Goal: Information Seeking & Learning: Learn about a topic

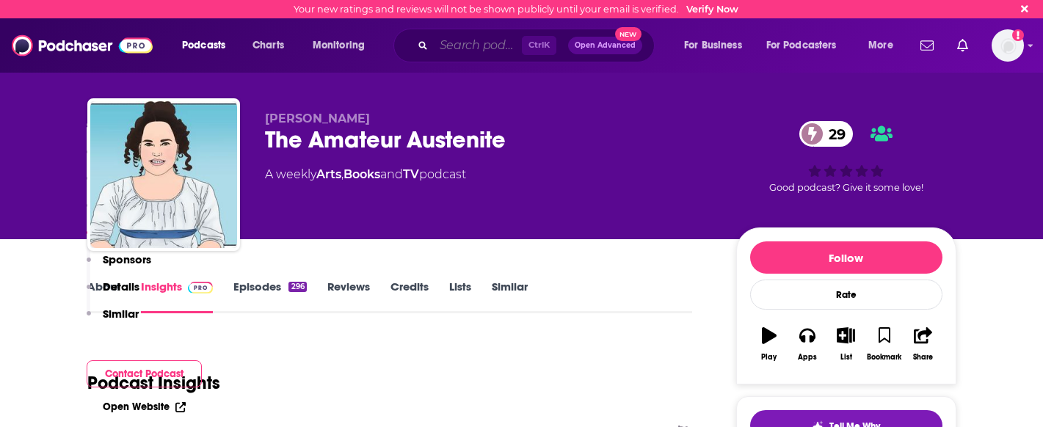
click at [483, 49] on input "Search podcasts, credits, & more..." at bounding box center [478, 45] width 88 height 23
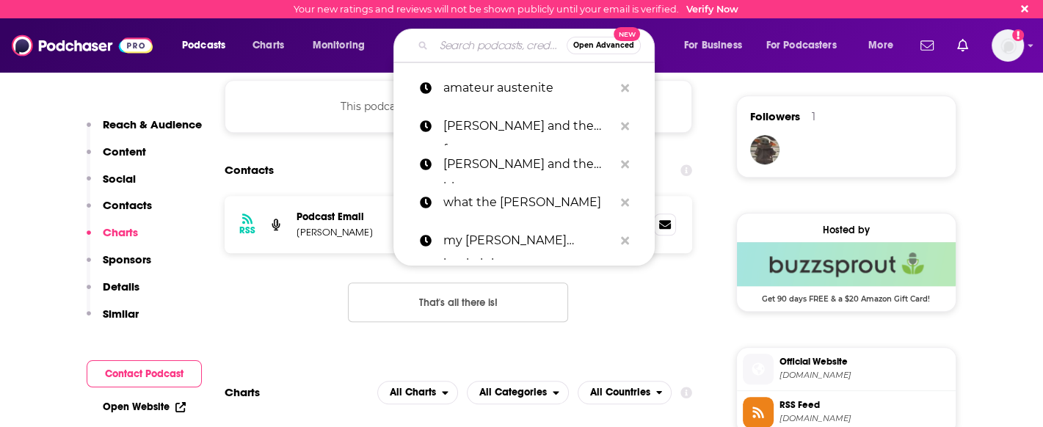
scroll to position [1033, 0]
click at [201, 48] on span "Podcasts" at bounding box center [203, 45] width 43 height 21
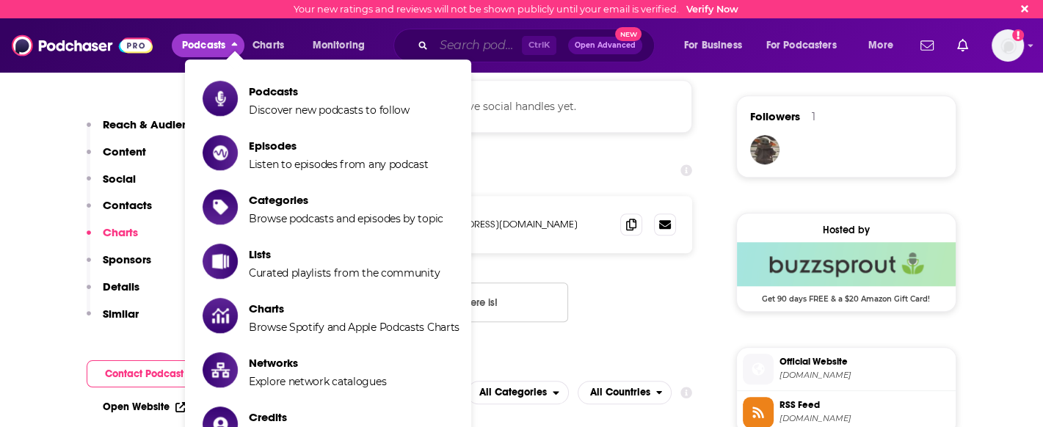
click at [477, 48] on input "Search podcasts, credits, & more..." at bounding box center [478, 45] width 88 height 23
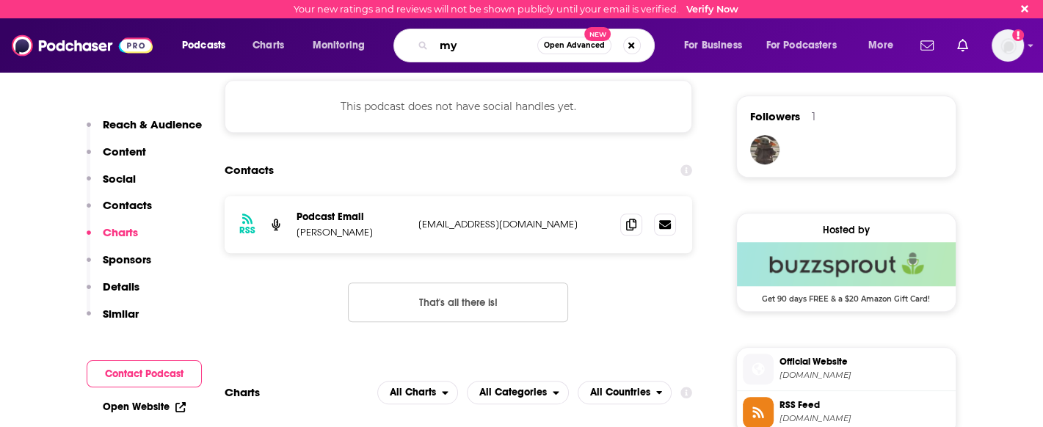
type input "m"
type input "historical mystery"
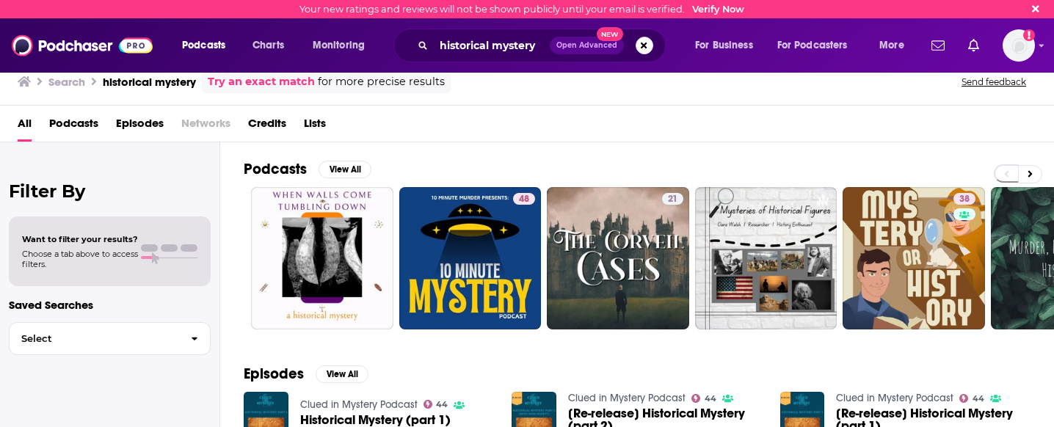
click at [200, 45] on span "Podcasts" at bounding box center [203, 45] width 43 height 21
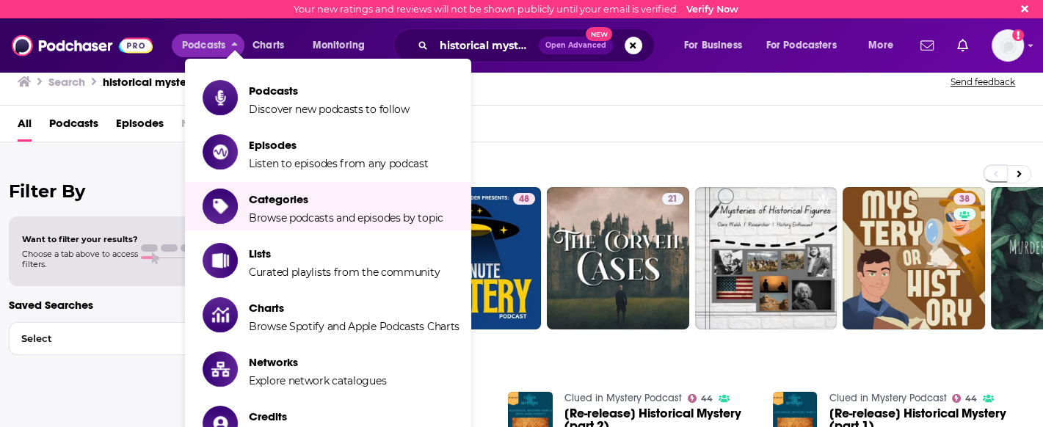
click at [250, 239] on li "Lists Curated playlists from the community" at bounding box center [328, 260] width 286 height 48
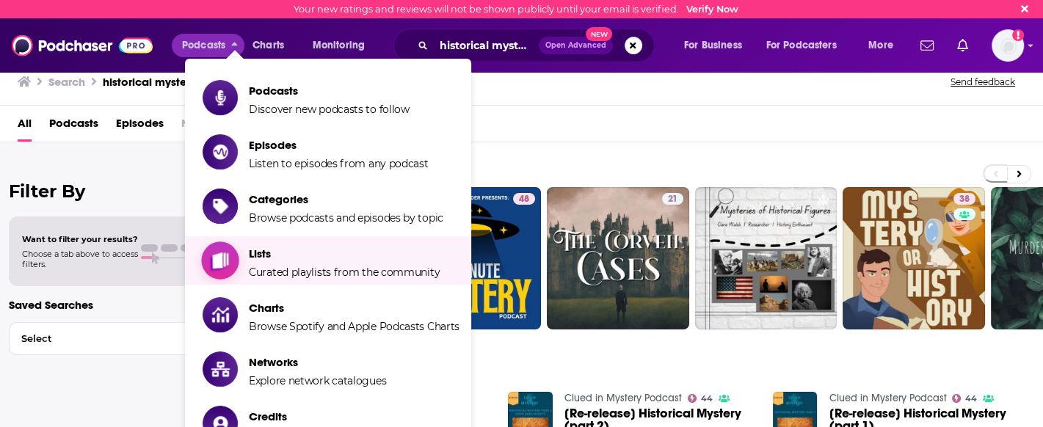
click at [251, 245] on span "Lists Curated playlists from the community" at bounding box center [344, 260] width 191 height 37
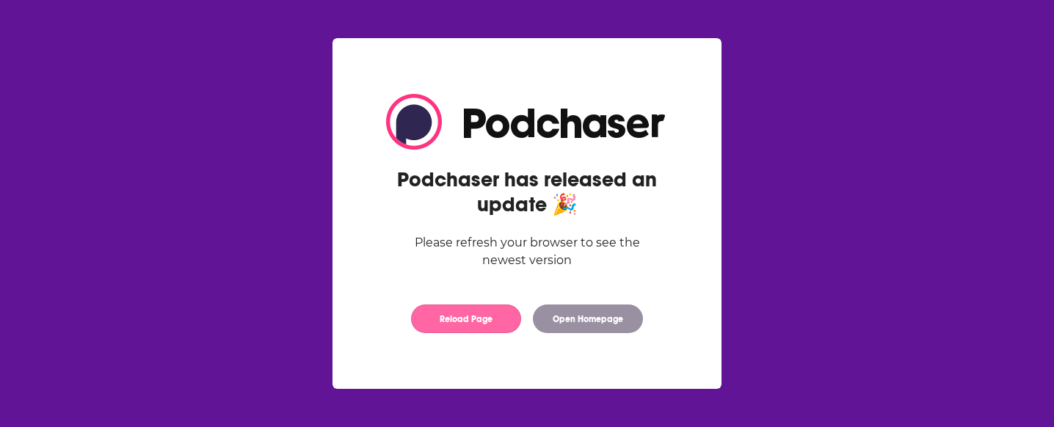
click at [460, 329] on button "Reload Page" at bounding box center [466, 319] width 110 height 29
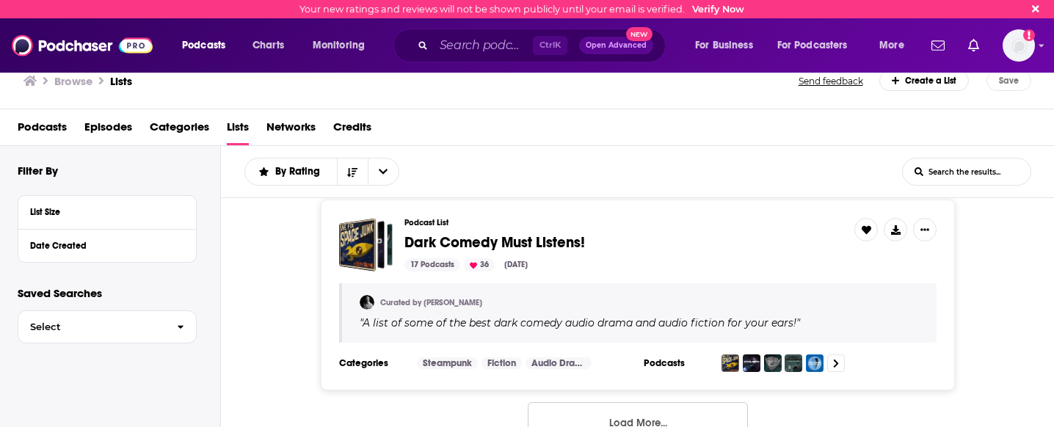
scroll to position [5351, 0]
click at [634, 402] on button "Load More..." at bounding box center [638, 422] width 220 height 40
click at [111, 330] on span "Select" at bounding box center [91, 327] width 147 height 10
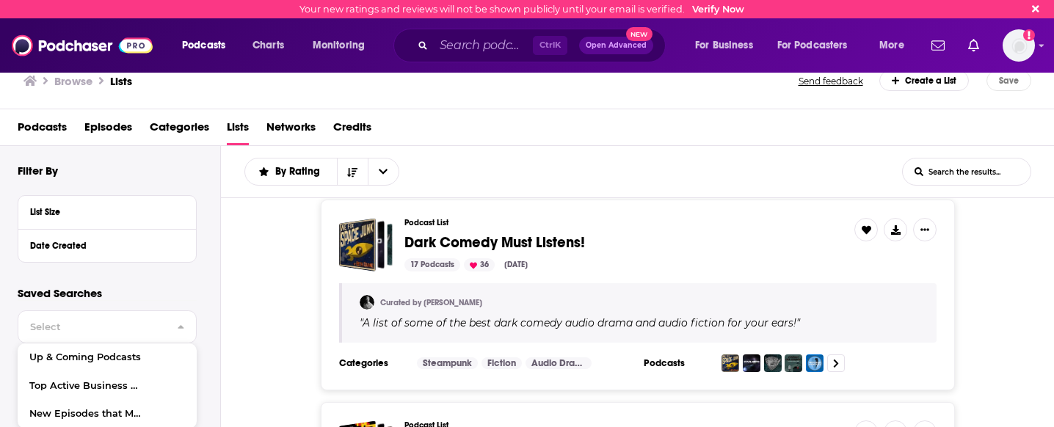
click at [264, 321] on div "Podcast List Dark Comedy Must Listens! 17 Podcasts 36 Aug 16, 2025 Curated by S…" at bounding box center [638, 295] width 834 height 191
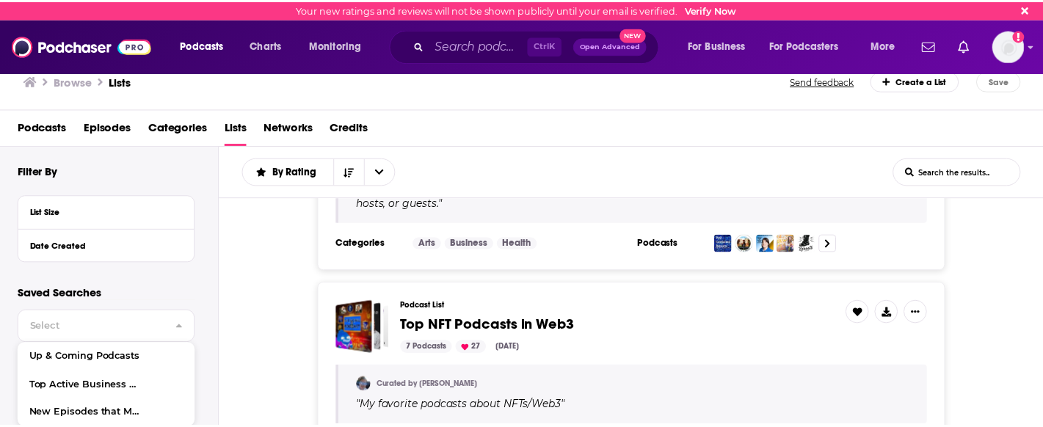
scroll to position [10366, 0]
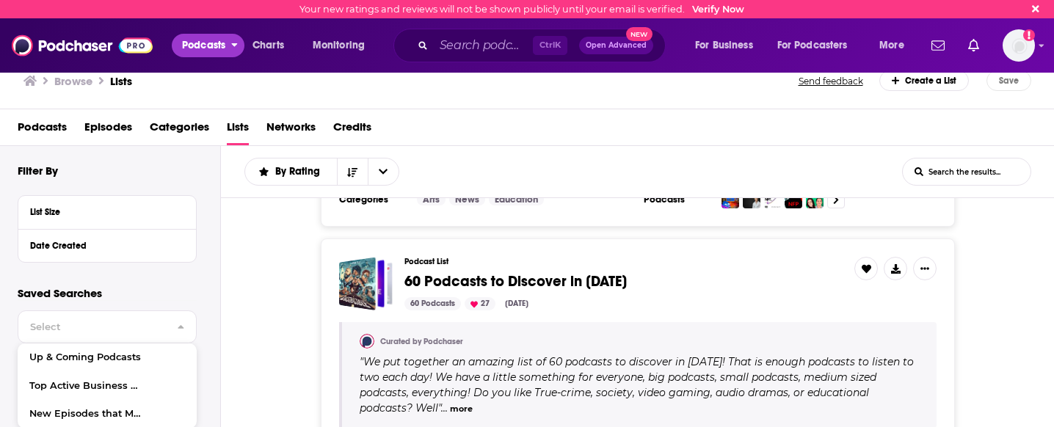
click at [191, 45] on span "Podcasts" at bounding box center [203, 45] width 43 height 21
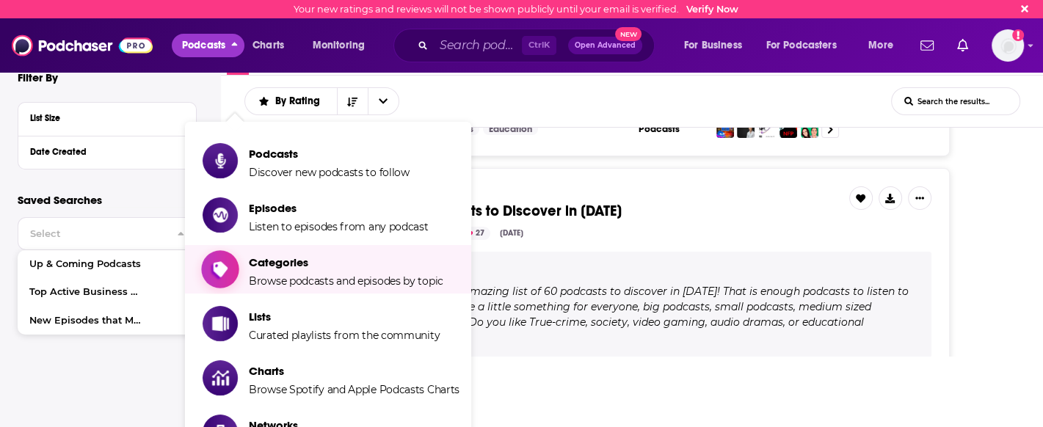
scroll to position [133, 0]
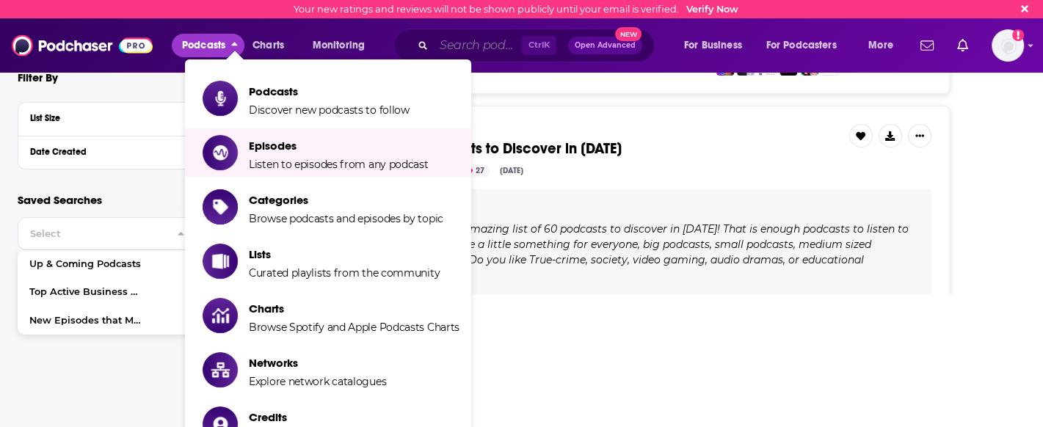
click at [454, 51] on input "Search podcasts, credits, & more..." at bounding box center [478, 45] width 88 height 23
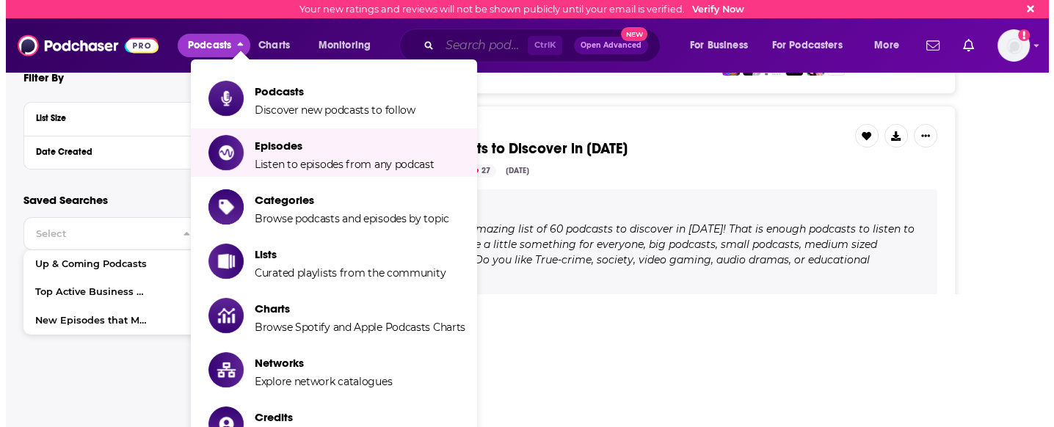
scroll to position [0, 0]
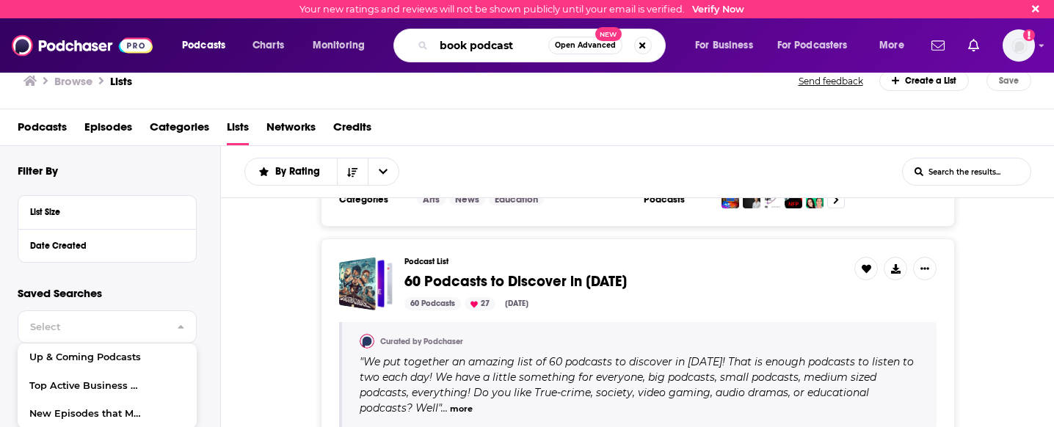
type input "book podcast"
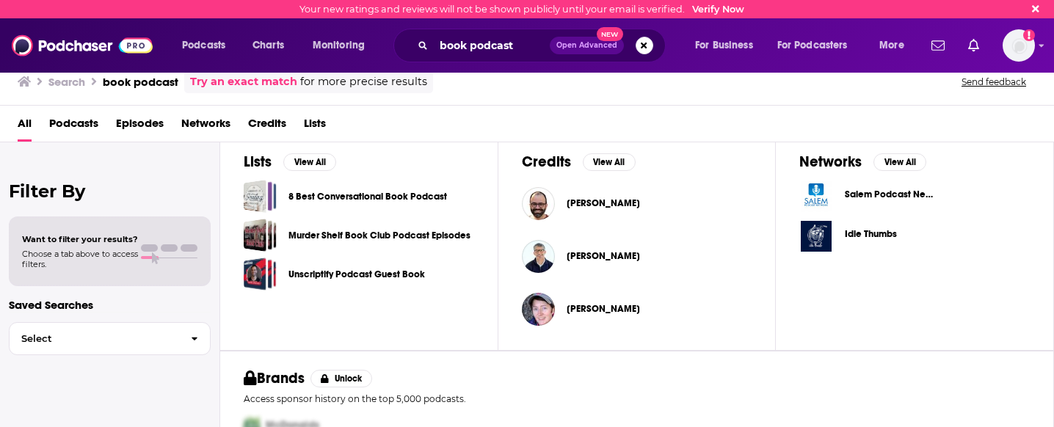
scroll to position [482, 0]
click at [457, 233] on link "Murder Shelf Book Club Podcast Episodes" at bounding box center [380, 236] width 182 height 16
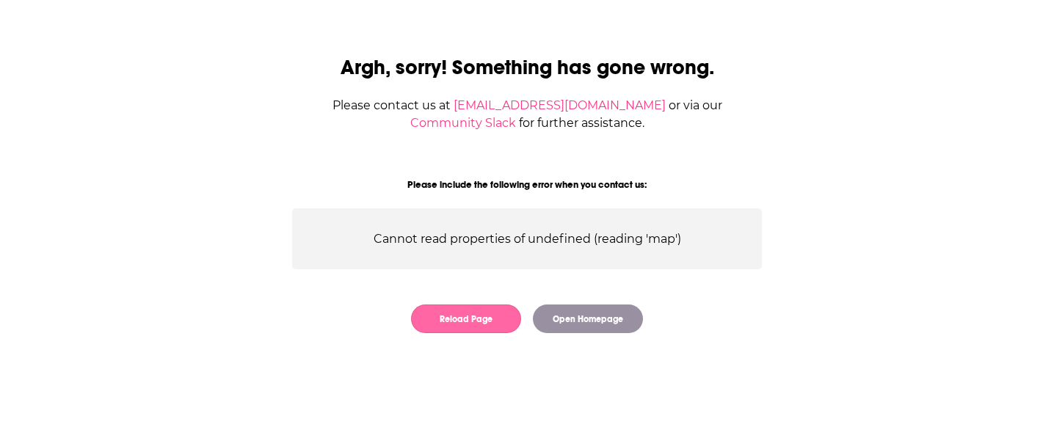
click at [444, 315] on button "Reload Page" at bounding box center [466, 319] width 110 height 29
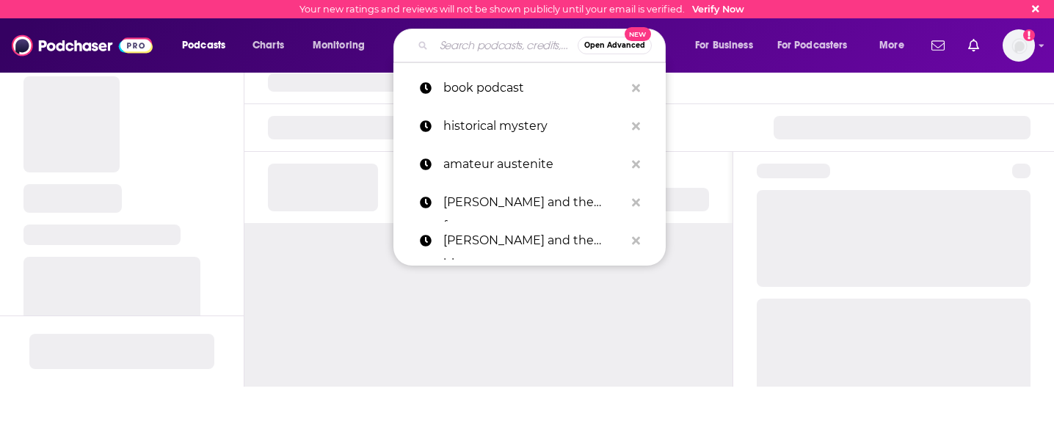
click at [510, 46] on input "Search podcasts, credits, & more..." at bounding box center [506, 45] width 144 height 23
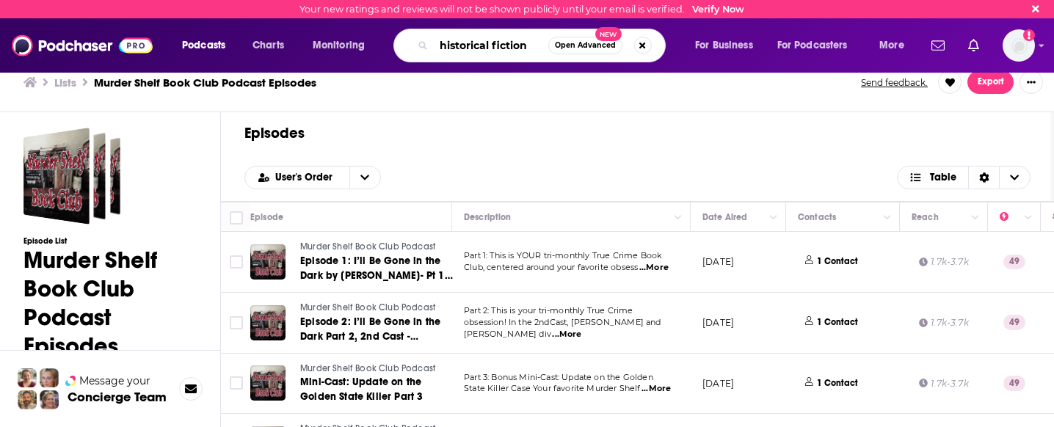
type input "historical fiction"
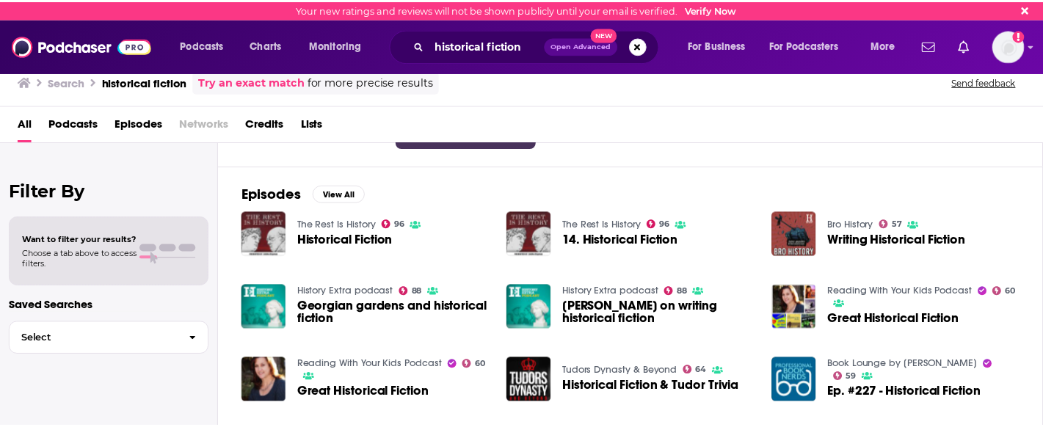
scroll to position [402, 0]
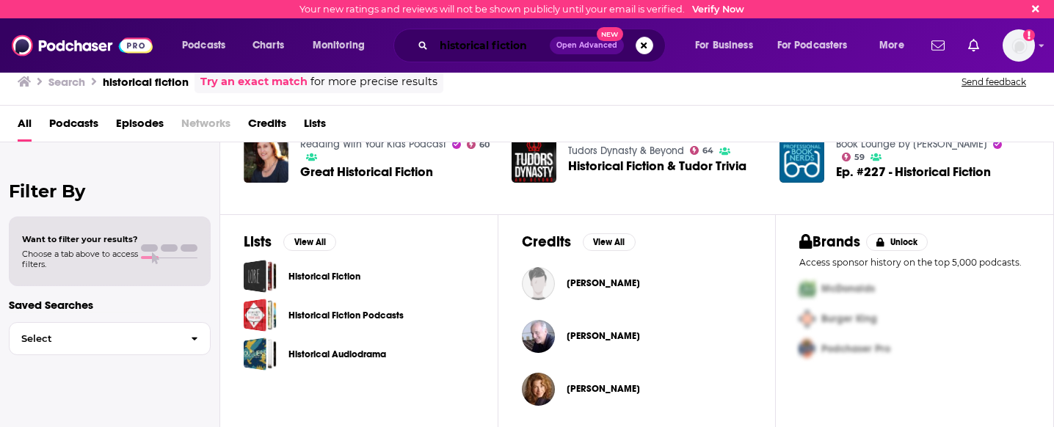
click at [510, 51] on input "historical fiction" at bounding box center [492, 45] width 116 height 23
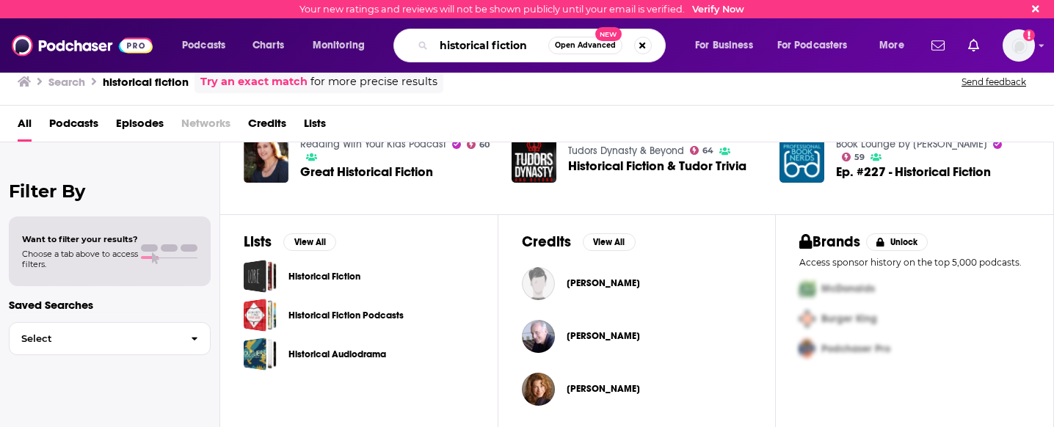
click at [510, 51] on input "historical fiction" at bounding box center [491, 45] width 115 height 23
click at [223, 46] on span "Podcasts" at bounding box center [203, 45] width 43 height 21
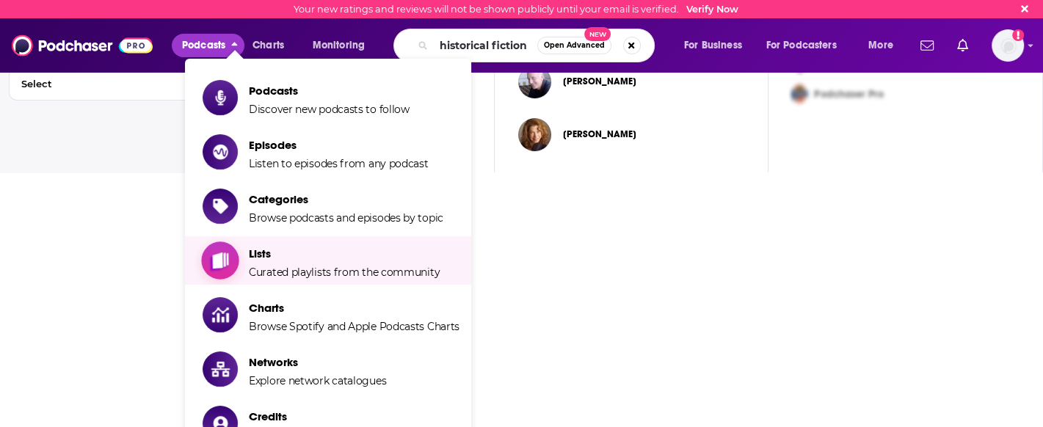
scroll to position [254, 0]
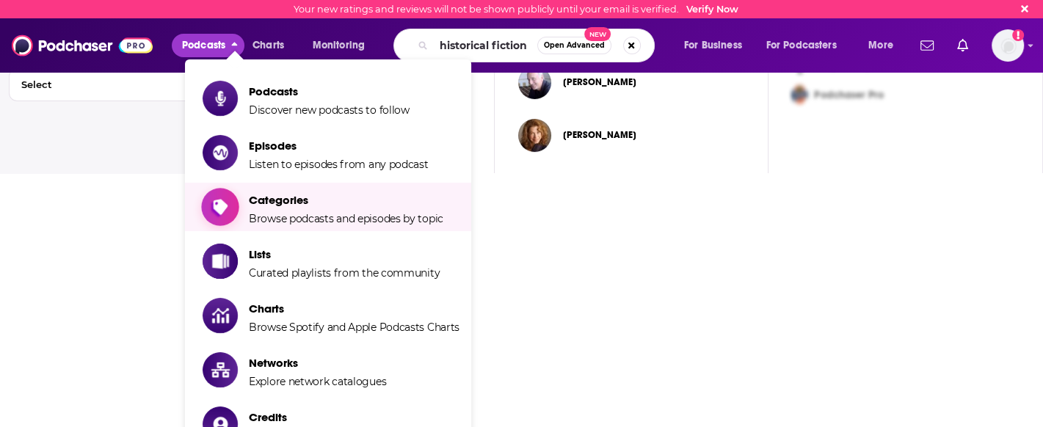
click at [272, 208] on span "Categories Browse podcasts and episodes by topic" at bounding box center [346, 207] width 195 height 37
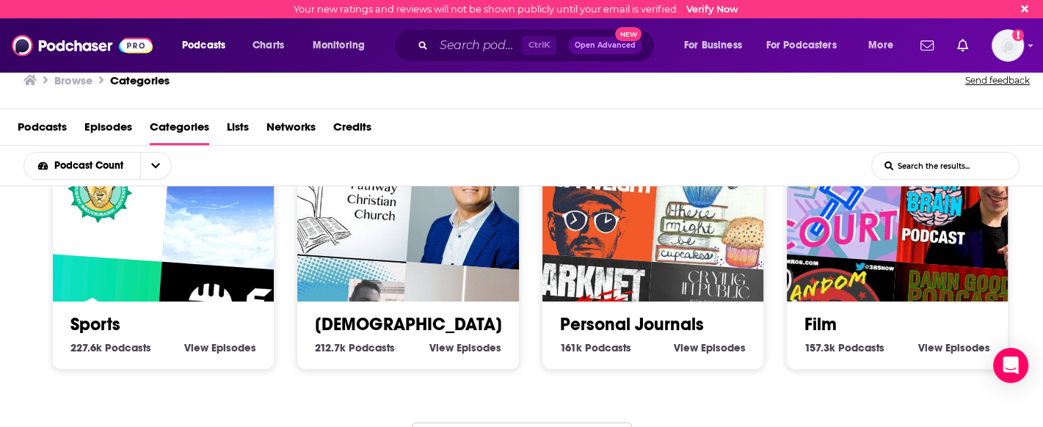
scroll to position [758, 0]
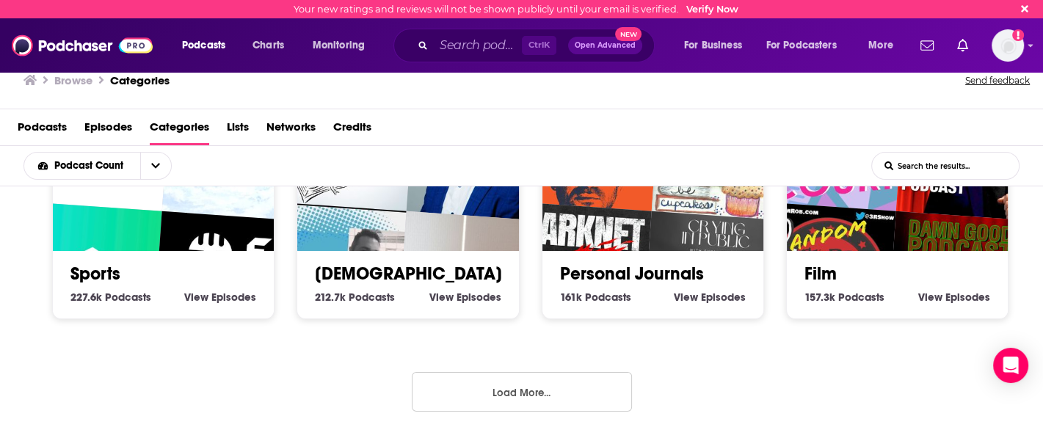
click at [432, 395] on button "Load More..." at bounding box center [522, 392] width 220 height 40
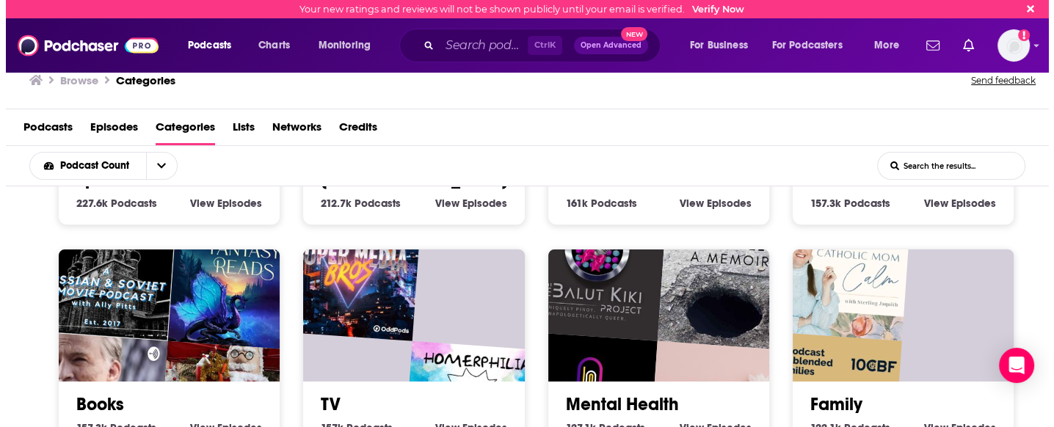
scroll to position [852, 0]
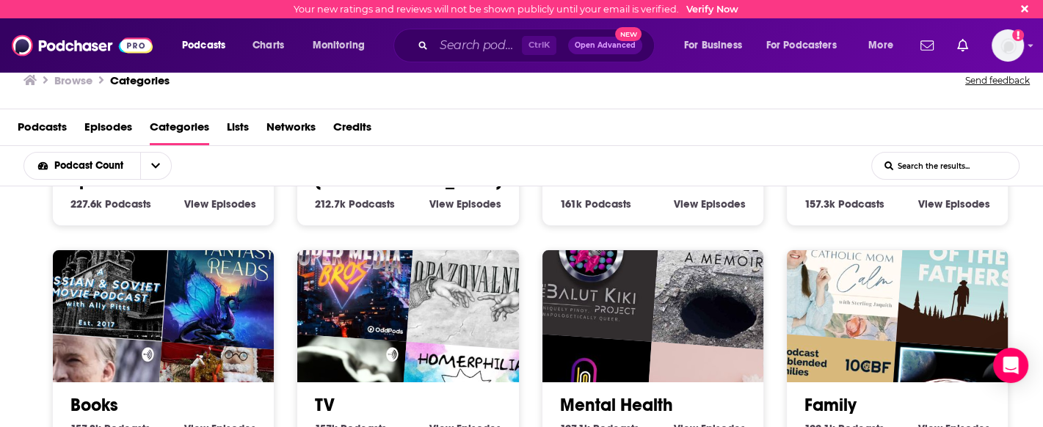
click at [174, 341] on img "Yonas Setiawan" at bounding box center [224, 412] width 142 height 142
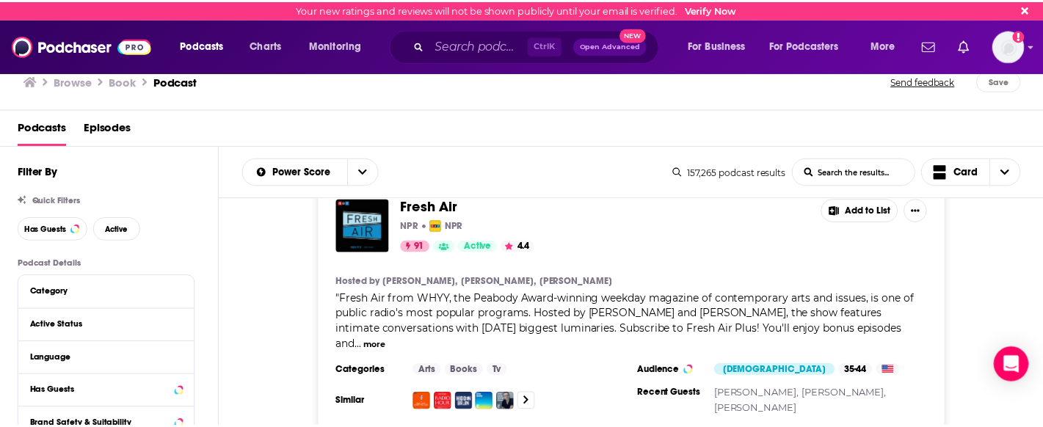
scroll to position [21, 0]
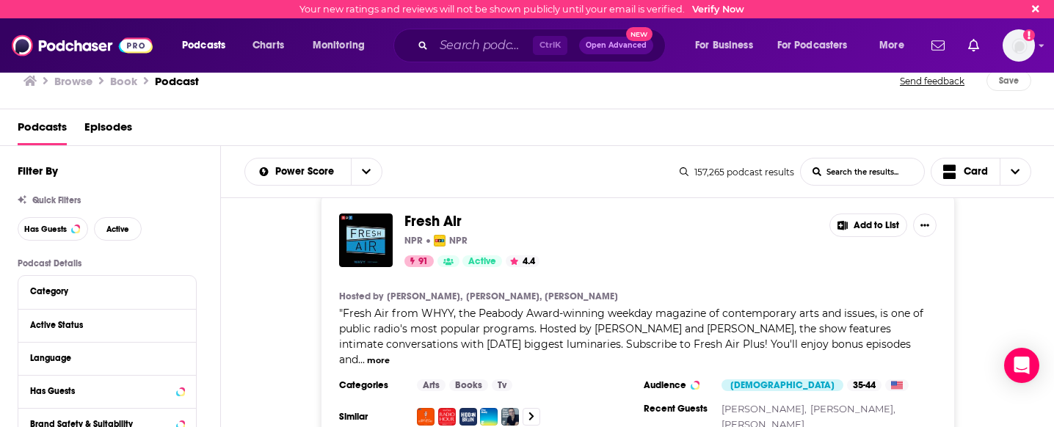
click at [435, 218] on span "Fresh Air" at bounding box center [433, 221] width 57 height 18
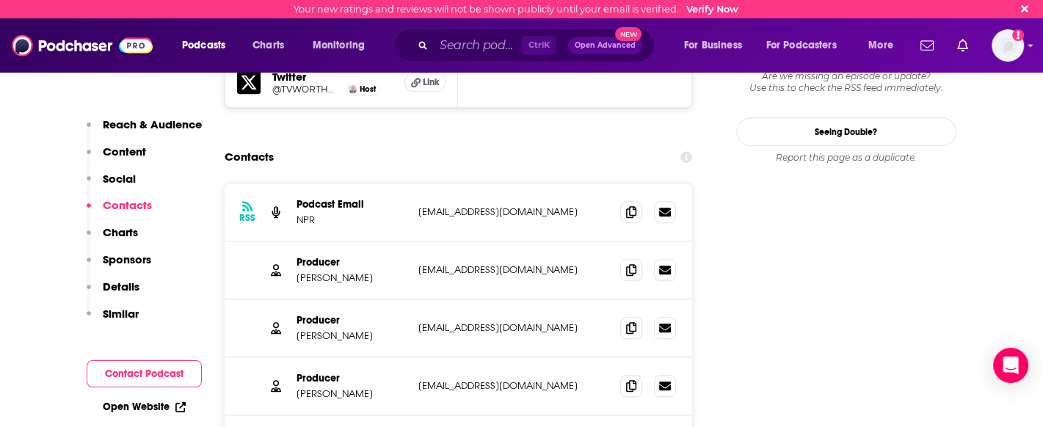
scroll to position [1545, 0]
click at [636, 263] on icon at bounding box center [631, 269] width 10 height 12
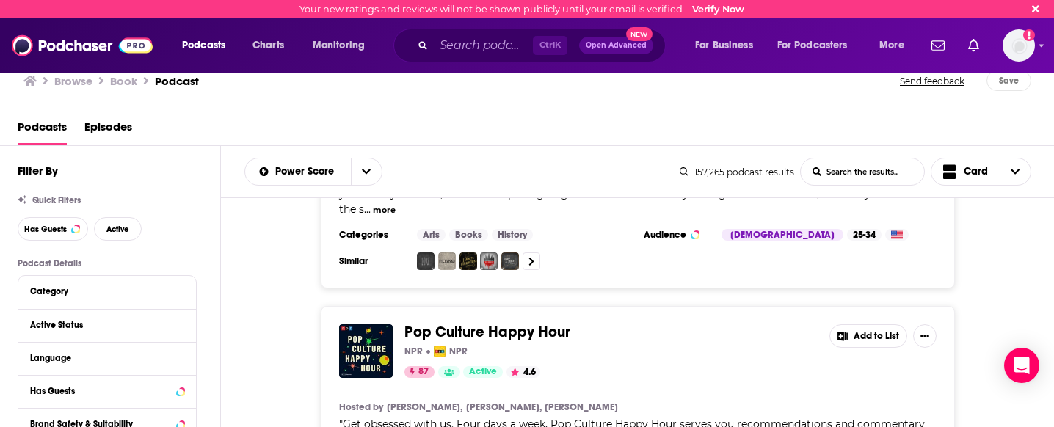
scroll to position [736, 0]
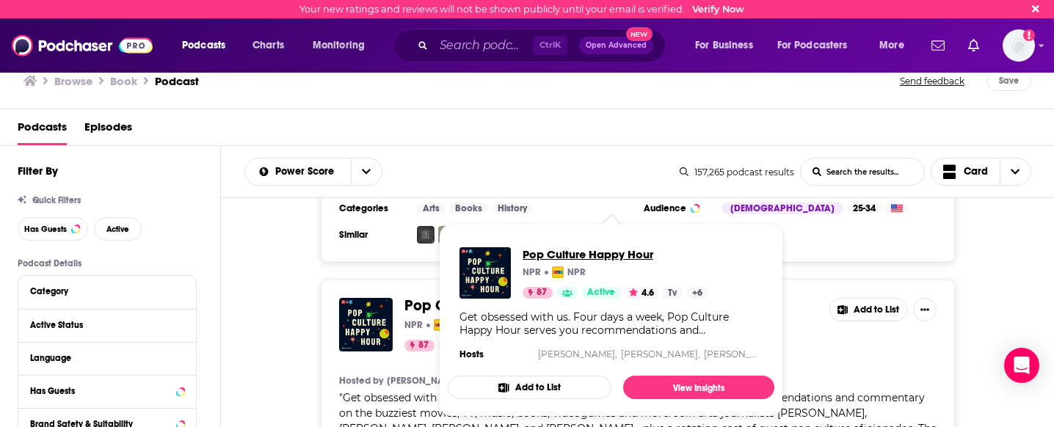
click at [524, 259] on span "Pop Culture Happy Hour" at bounding box center [616, 254] width 186 height 14
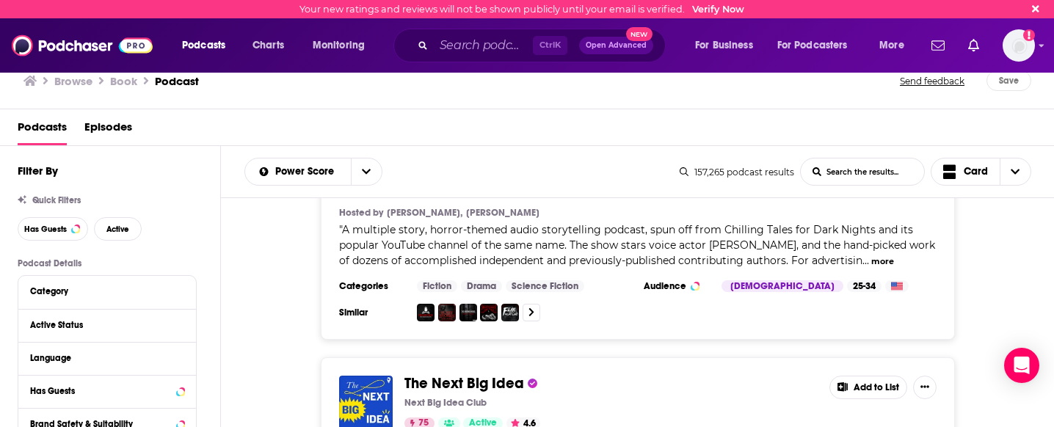
scroll to position [5779, 0]
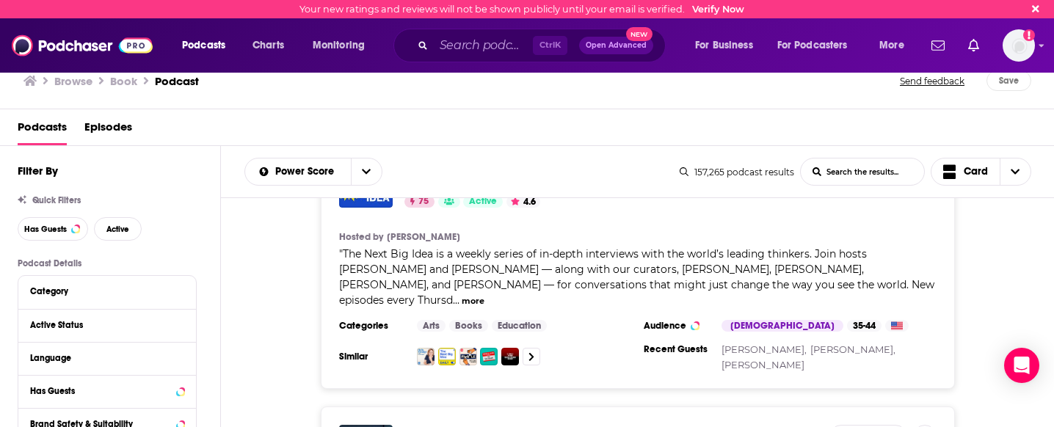
scroll to position [5899, 0]
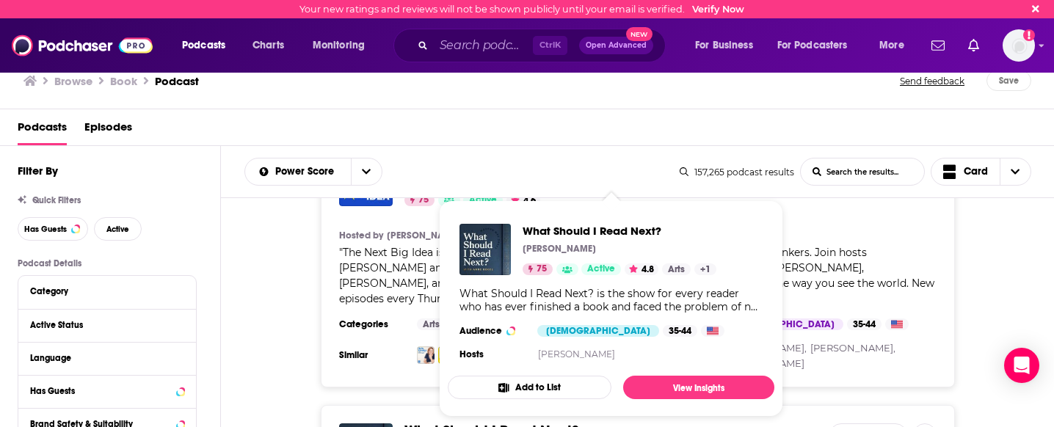
click at [454, 261] on div "What Should I Read Next? Anne Bogel 75 Active 4.8 Arts + 1 What Should I Read N…" at bounding box center [611, 294] width 327 height 164
click at [424, 422] on span "What Should I Read Next?" at bounding box center [492, 431] width 175 height 18
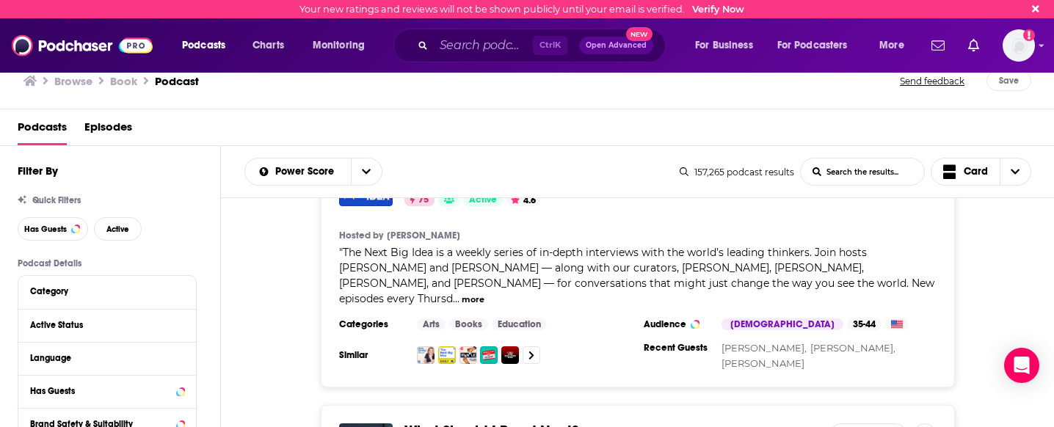
click at [424, 422] on span "What Should I Read Next?" at bounding box center [492, 431] width 175 height 18
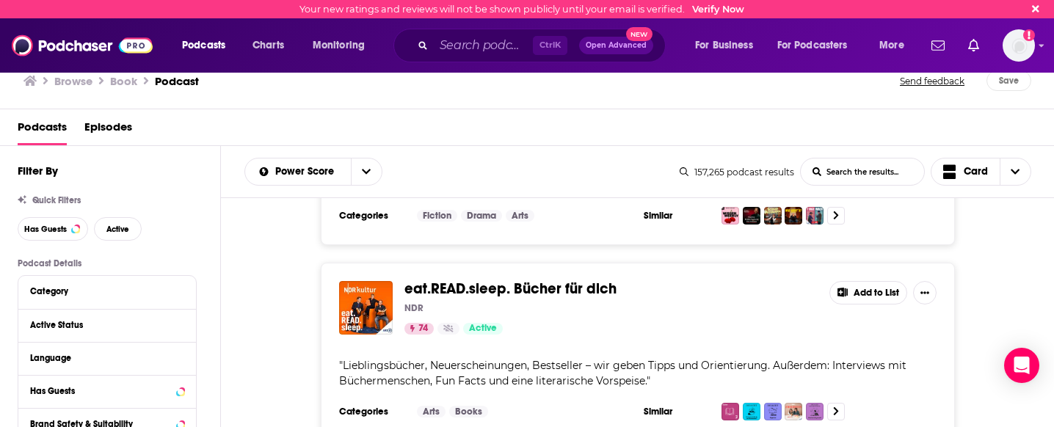
scroll to position [8105, 0]
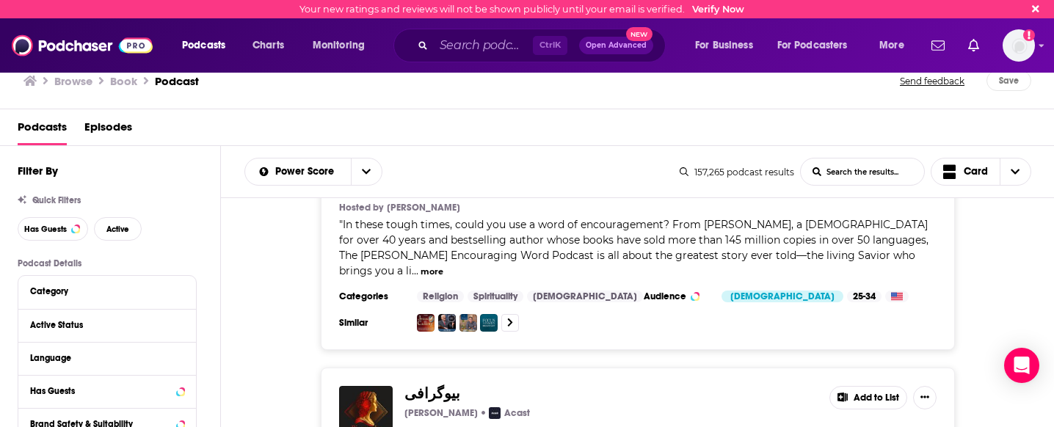
scroll to position [11322, 0]
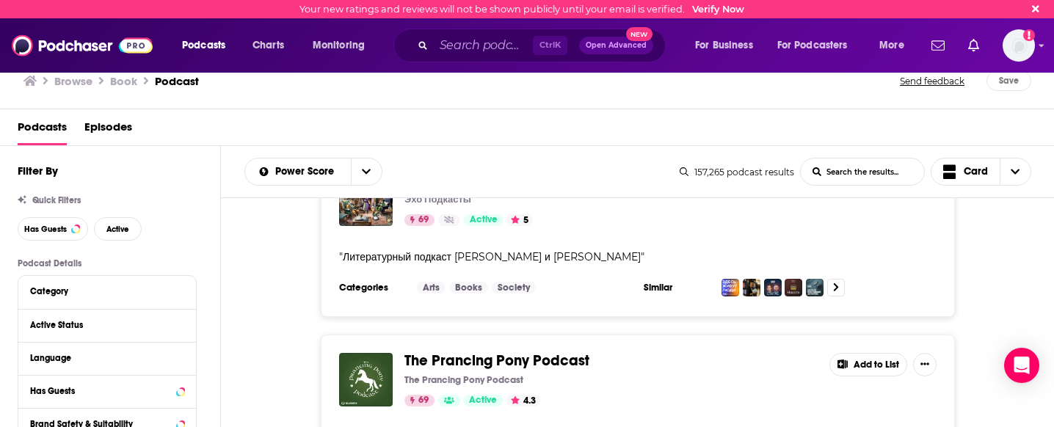
scroll to position [15746, 0]
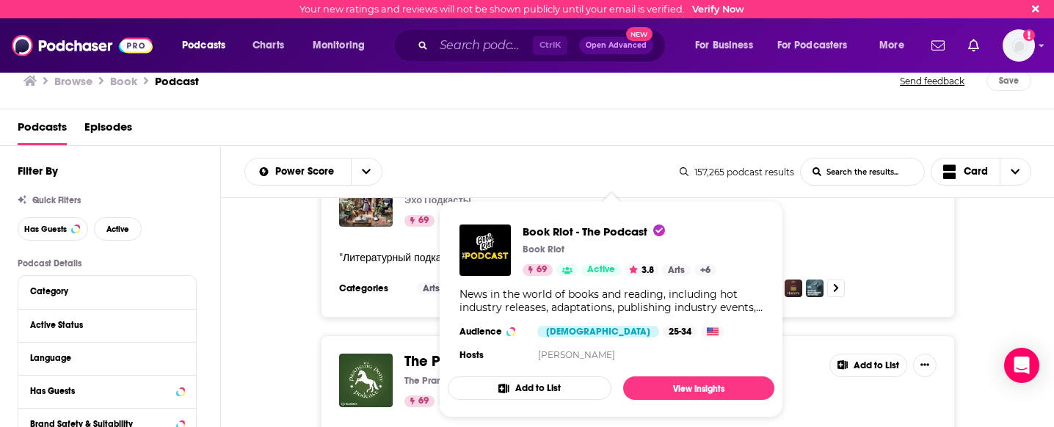
click at [515, 217] on div "Book Riot - The Podcast Book Riot 69 Active 3.8 Arts + 6 News in the world of b…" at bounding box center [611, 295] width 327 height 164
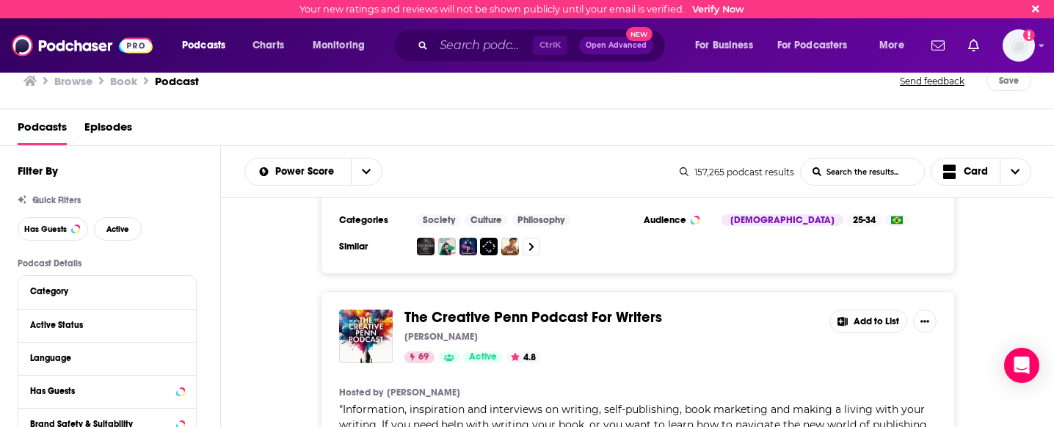
scroll to position [16997, 0]
click at [46, 225] on span "Has Guests" at bounding box center [45, 229] width 43 height 8
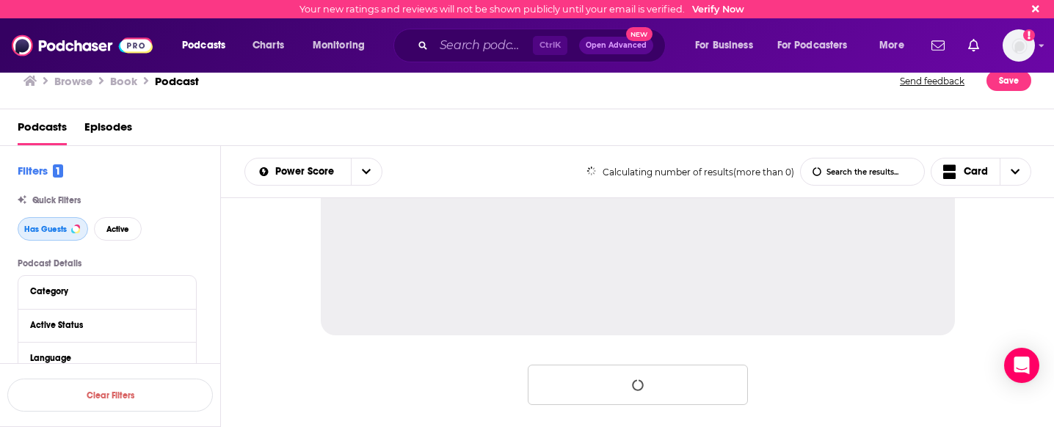
scroll to position [1558, 0]
click at [126, 232] on span "Active" at bounding box center [117, 229] width 23 height 8
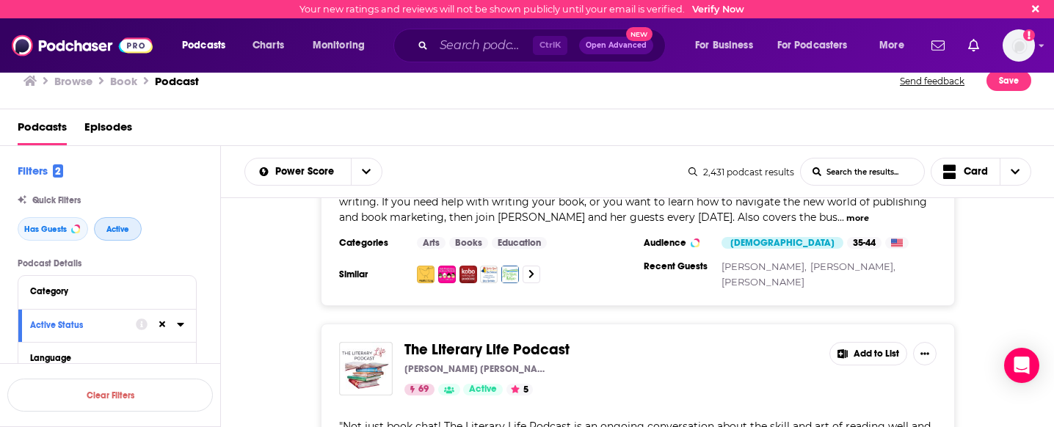
scroll to position [5514, 0]
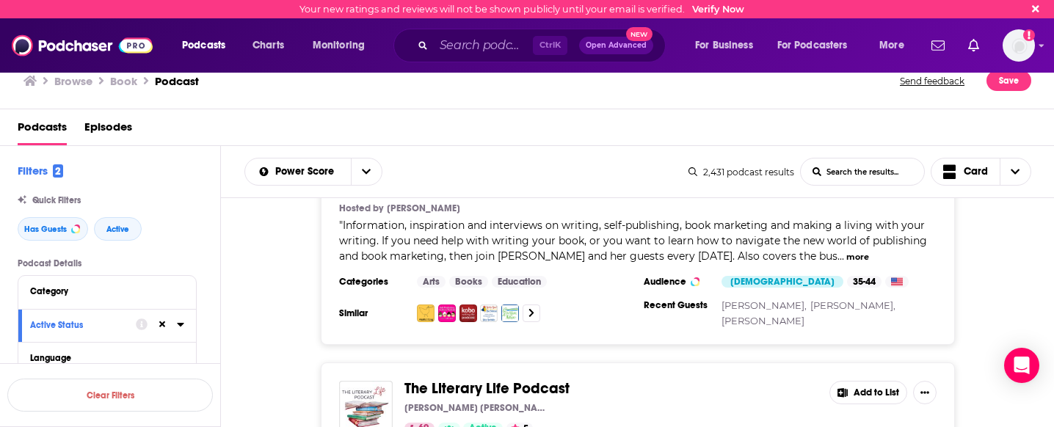
click at [458, 380] on span "The Literary Life Podcast" at bounding box center [487, 389] width 165 height 18
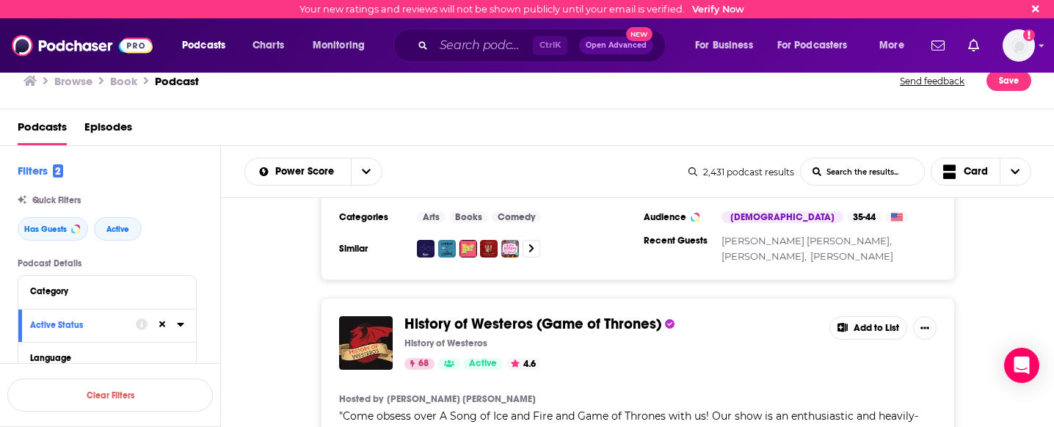
scroll to position [6064, 0]
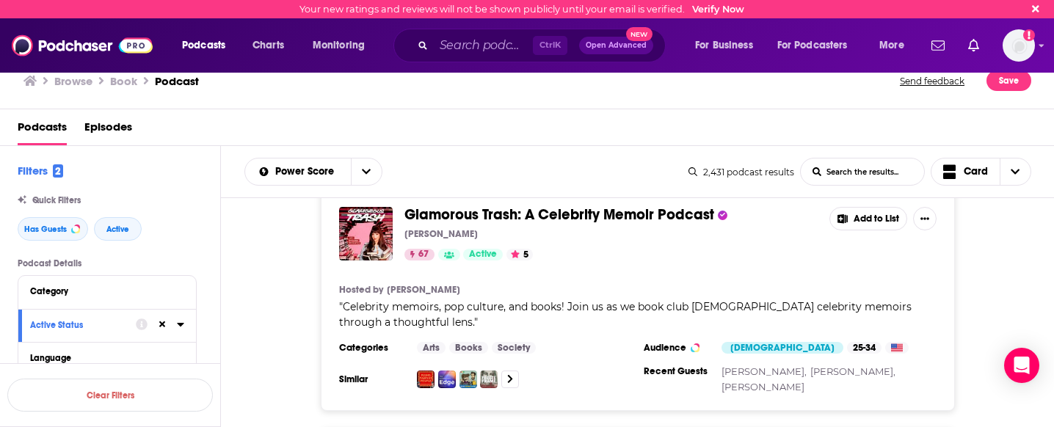
scroll to position [7395, 0]
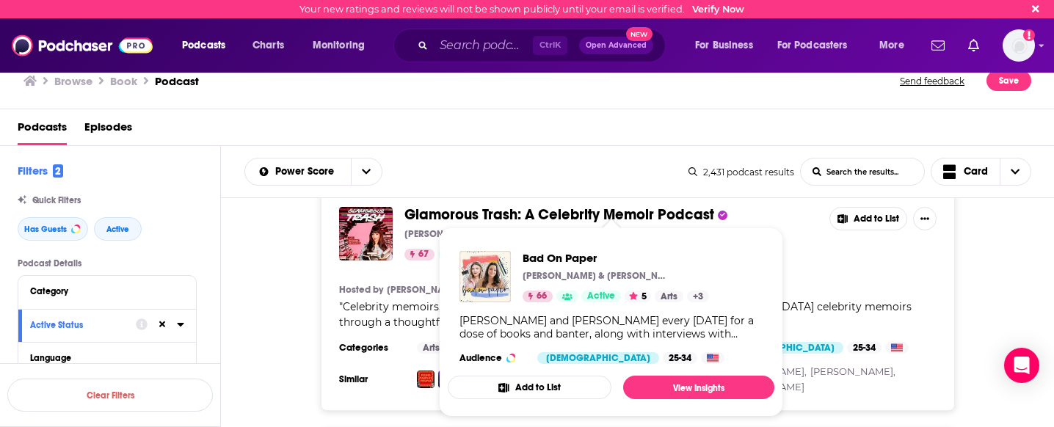
click at [482, 246] on div "Bad On Paper Becca Freeman & Olivia Muenter 66 Active 5 Arts + 3 Join Becca Fre…" at bounding box center [611, 307] width 327 height 137
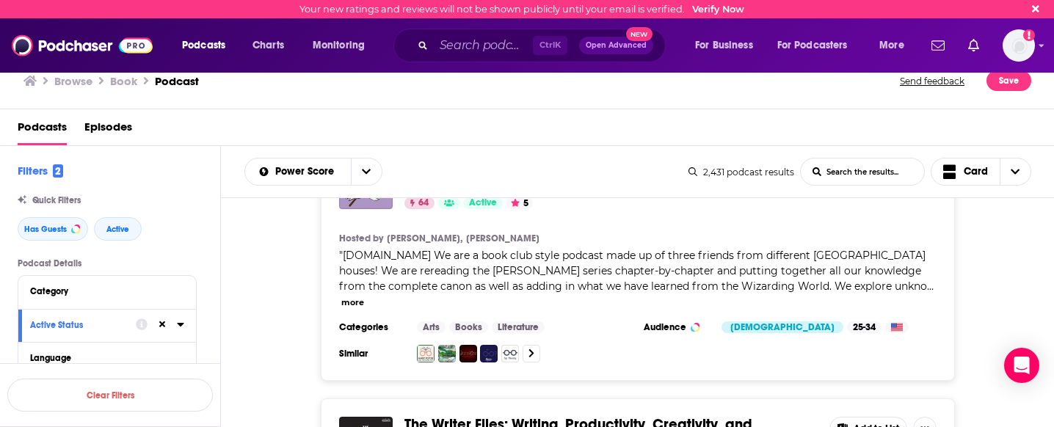
scroll to position [12028, 0]
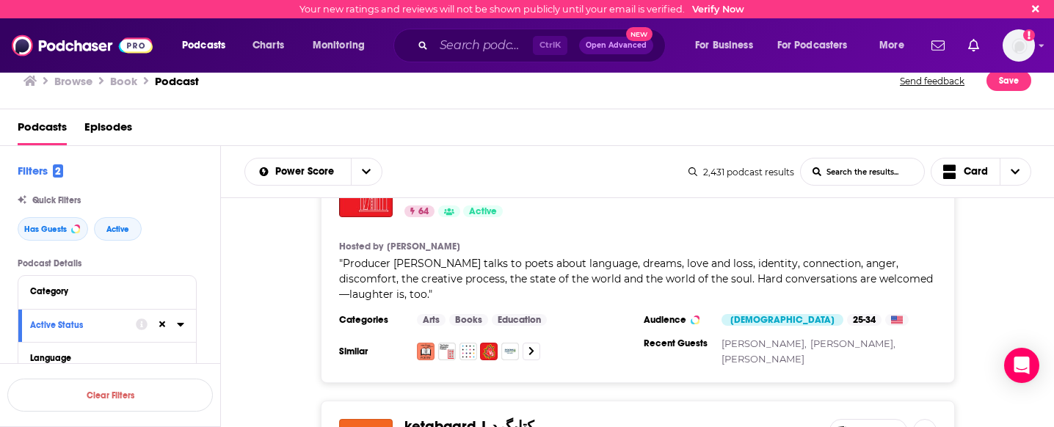
scroll to position [13136, 0]
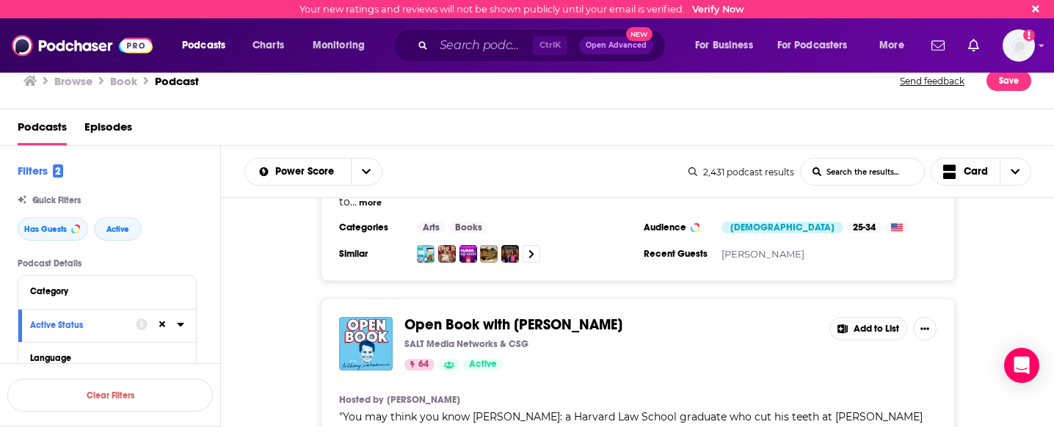
scroll to position [14108, 0]
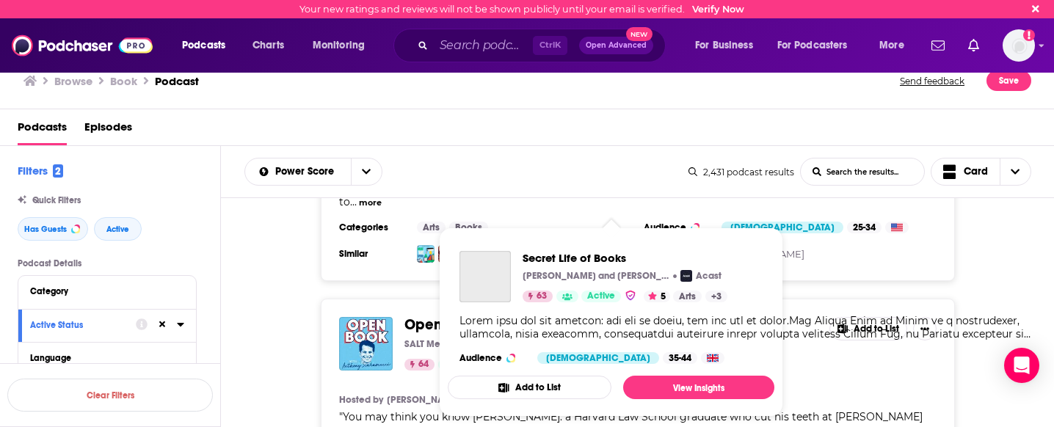
click at [479, 236] on span "Secret Life of Books Sophie Gee and Jonty Claypole Acast 63 Active 5 Arts + 3 A…" at bounding box center [611, 322] width 327 height 189
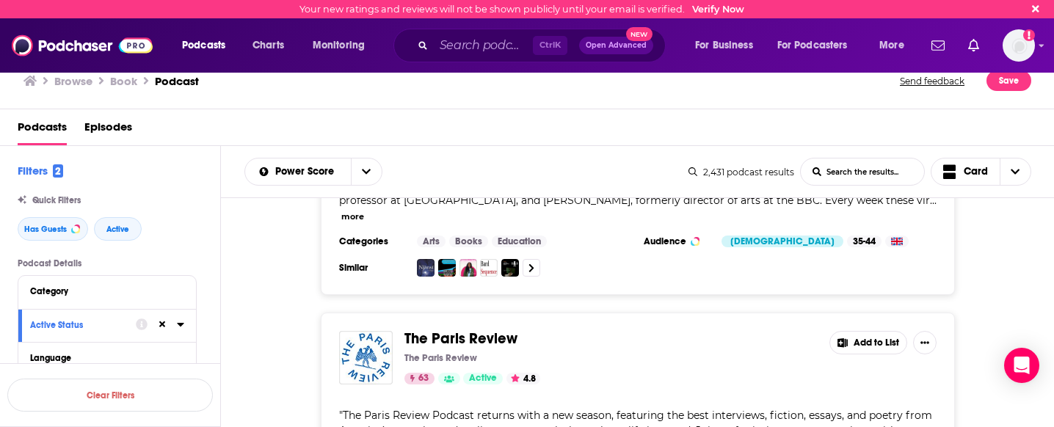
scroll to position [14604, 0]
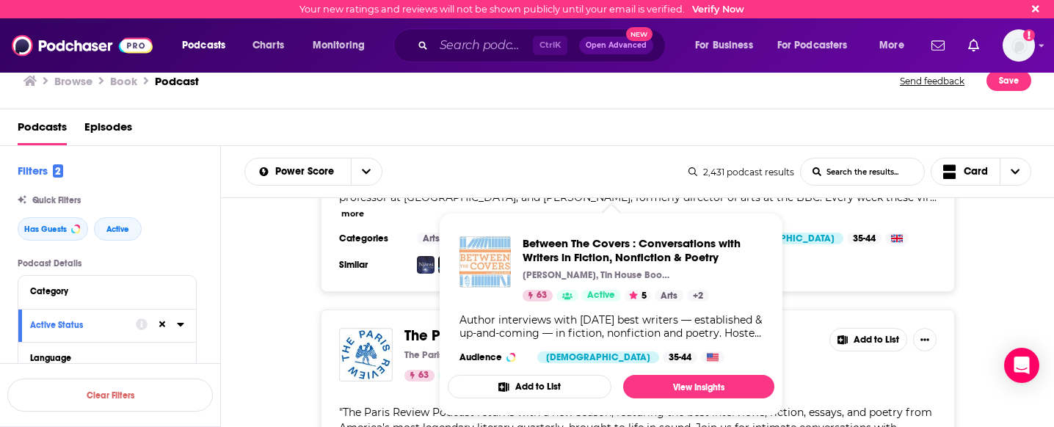
click at [592, 206] on span "Between The Covers : Conversations with Writers in Fiction, Nonfiction & Poetry…" at bounding box center [611, 314] width 344 height 221
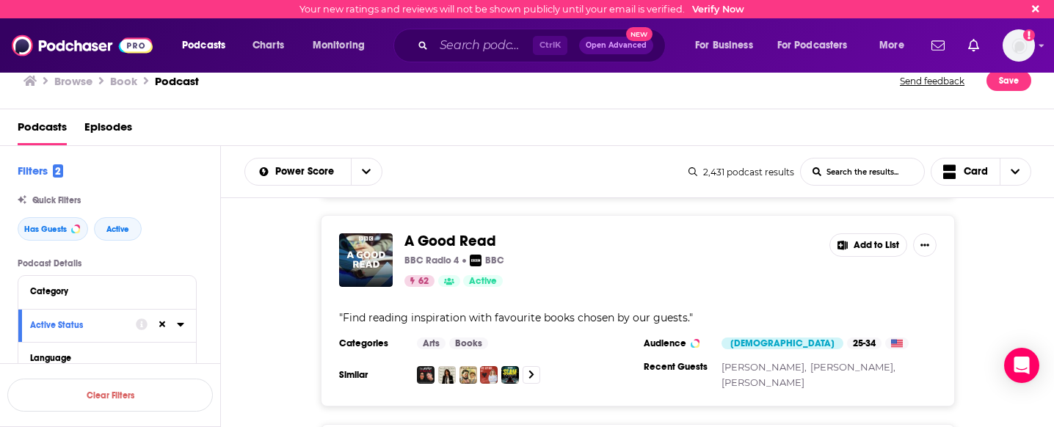
scroll to position [17909, 0]
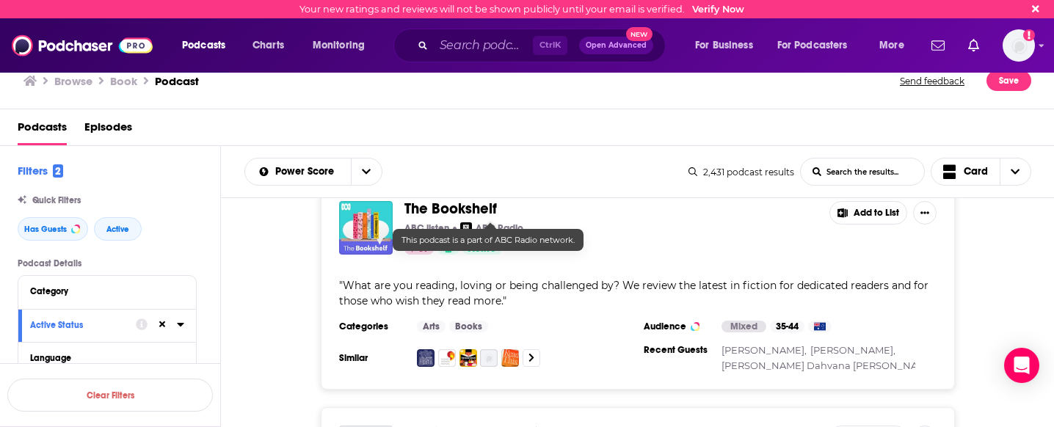
scroll to position [19660, 0]
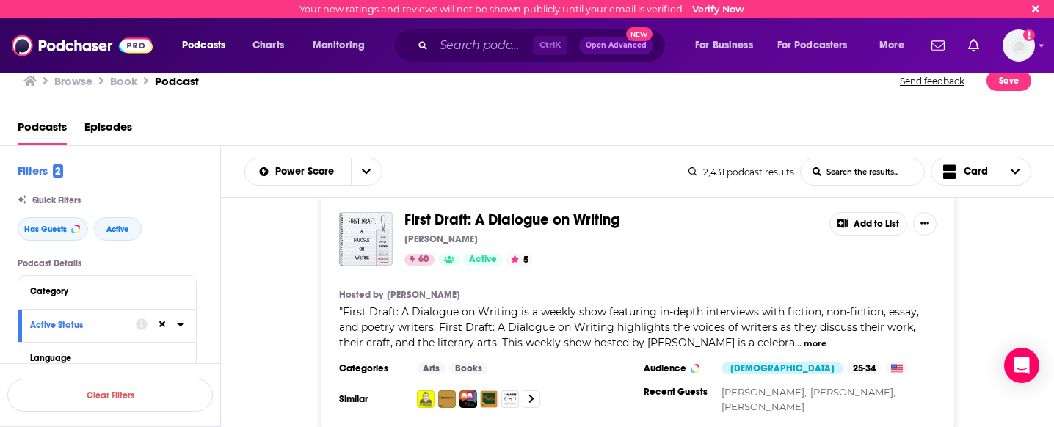
scroll to position [23761, 0]
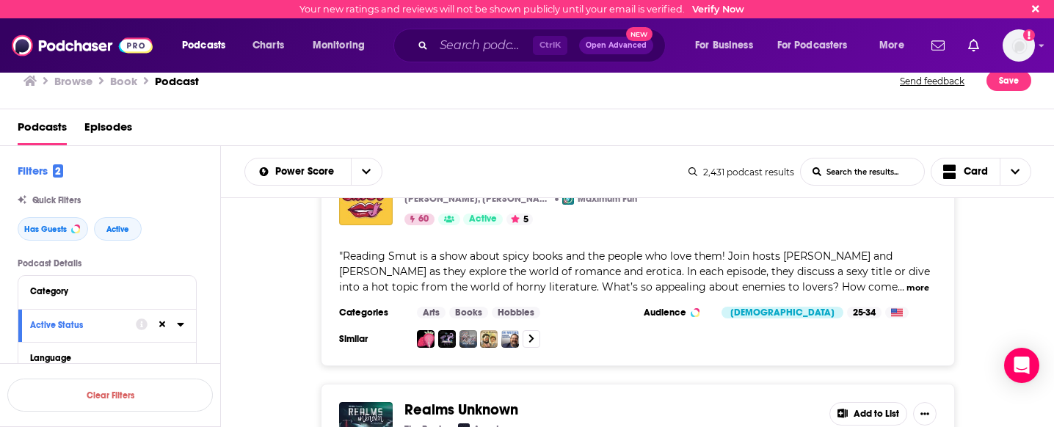
scroll to position [24805, 0]
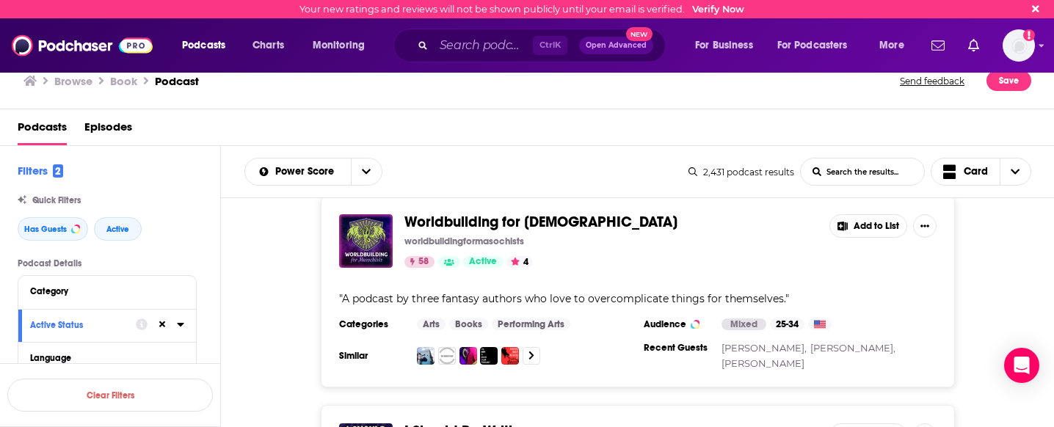
scroll to position [28289, 0]
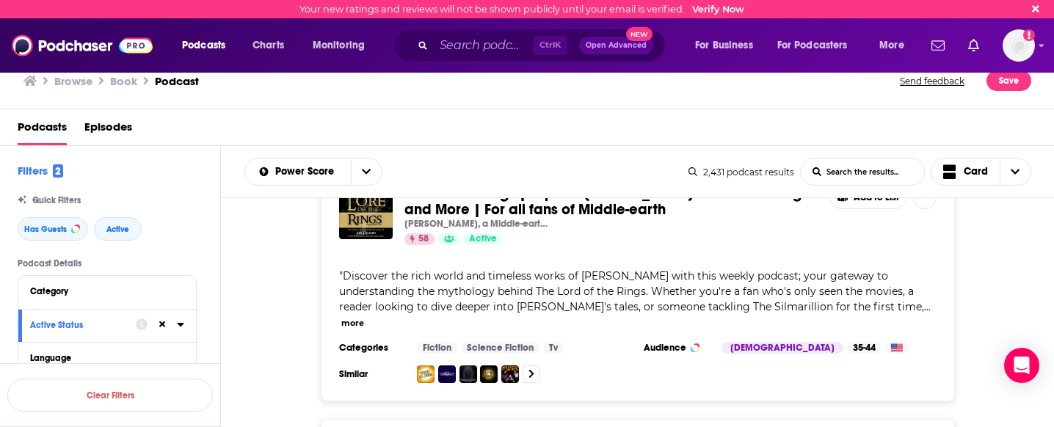
scroll to position [29590, 0]
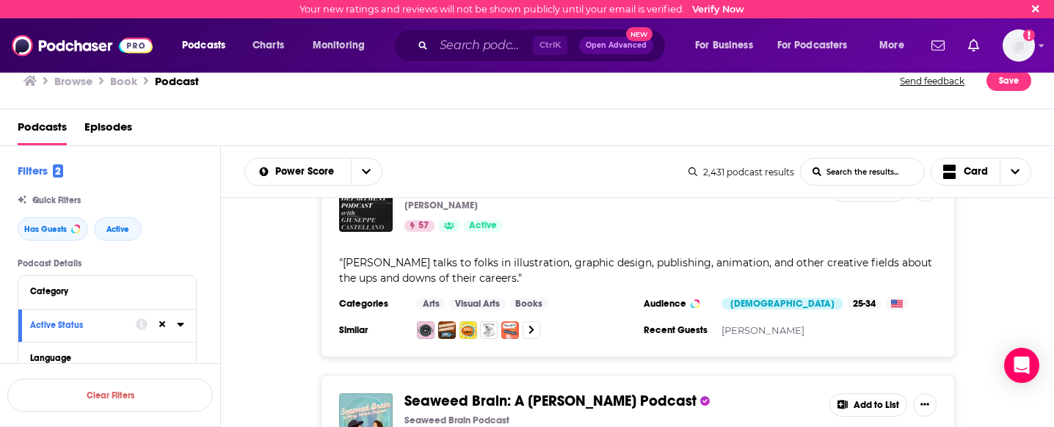
scroll to position [35544, 0]
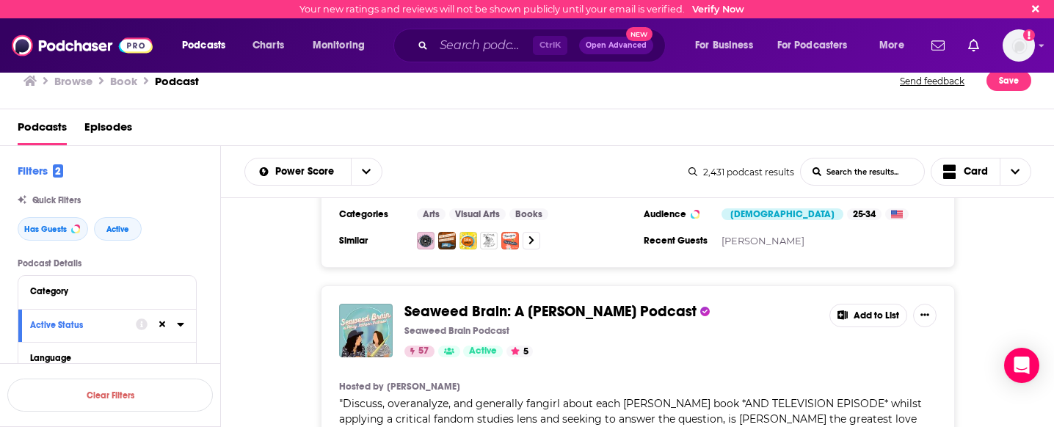
click at [761, 380] on div "Fresh Air NPR NPR 91 Active 4.4 Add to List Hosted by Terry Gross, Tonya Mosley…" at bounding box center [638, 313] width 834 height 231
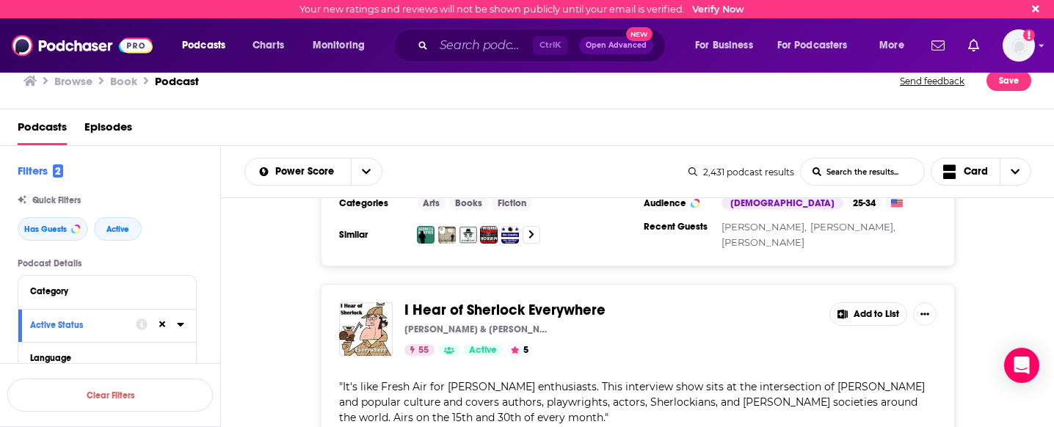
scroll to position [41351, 0]
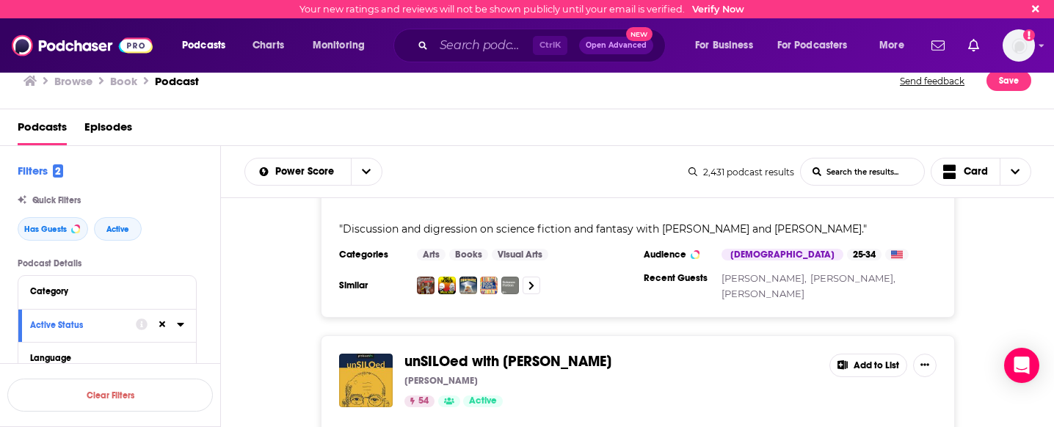
scroll to position [46866, 0]
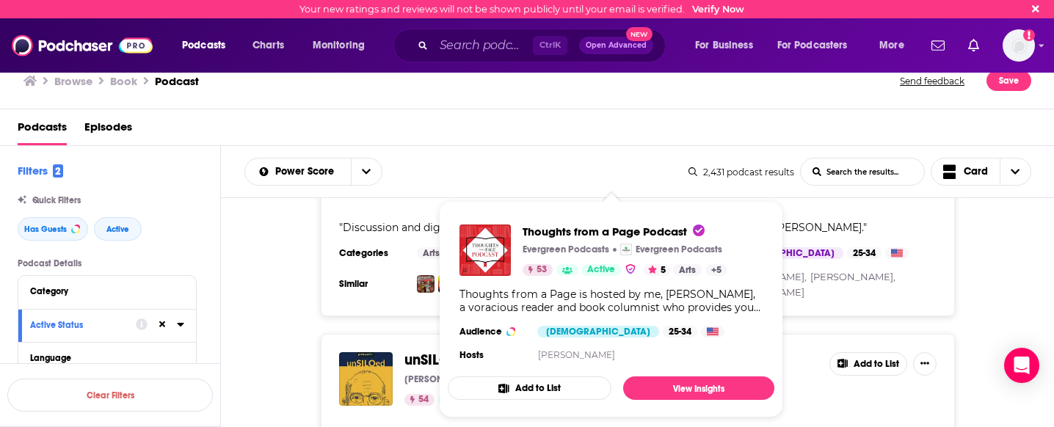
click at [589, 205] on span "Thoughts from a Page Podcast Evergreen Podcasts Evergreen Podcasts 53 Active 5 …" at bounding box center [611, 309] width 327 height 217
click at [595, 218] on div "Thoughts from a Page Podcast Evergreen Podcasts Evergreen Podcasts 53 Active 5 …" at bounding box center [611, 295] width 327 height 164
click at [565, 231] on span "Thoughts from a Page Podcast" at bounding box center [614, 232] width 182 height 14
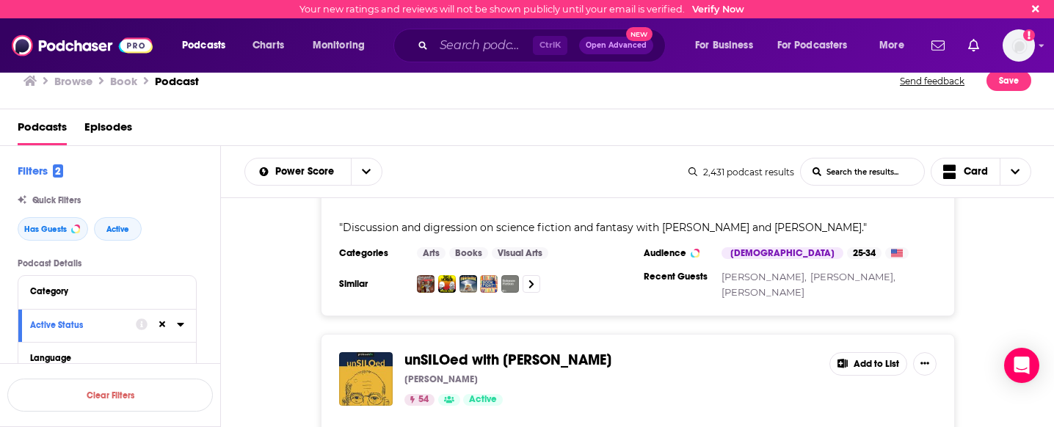
click at [507, 203] on div "Your new ratings and reviews will not be shown publicly until your email is ver…" at bounding box center [527, 213] width 1054 height 427
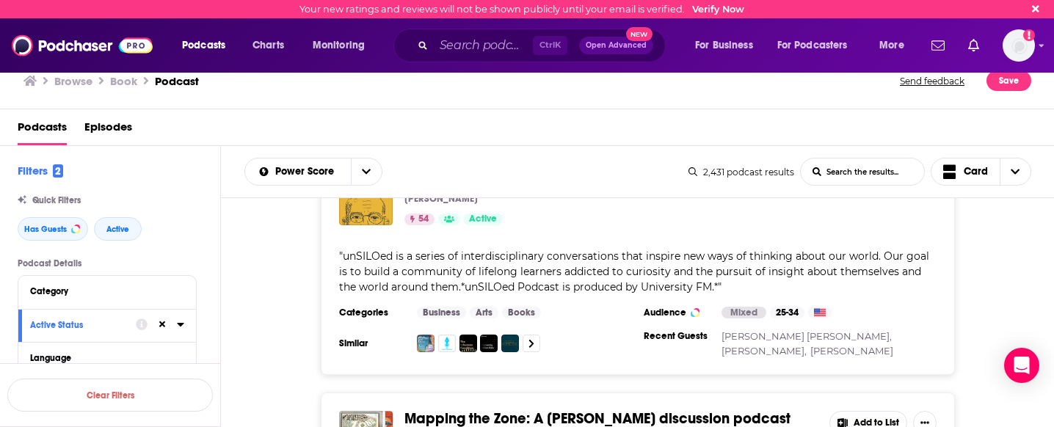
scroll to position [47186, 0]
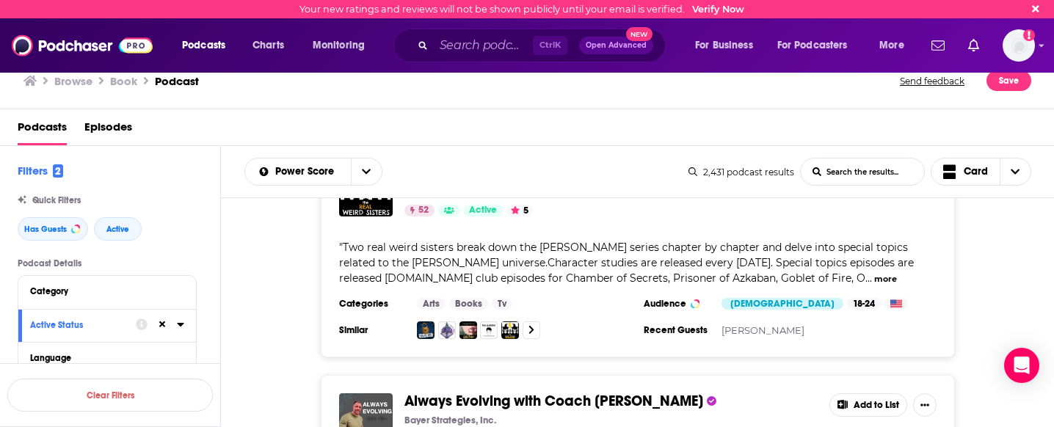
scroll to position [52799, 0]
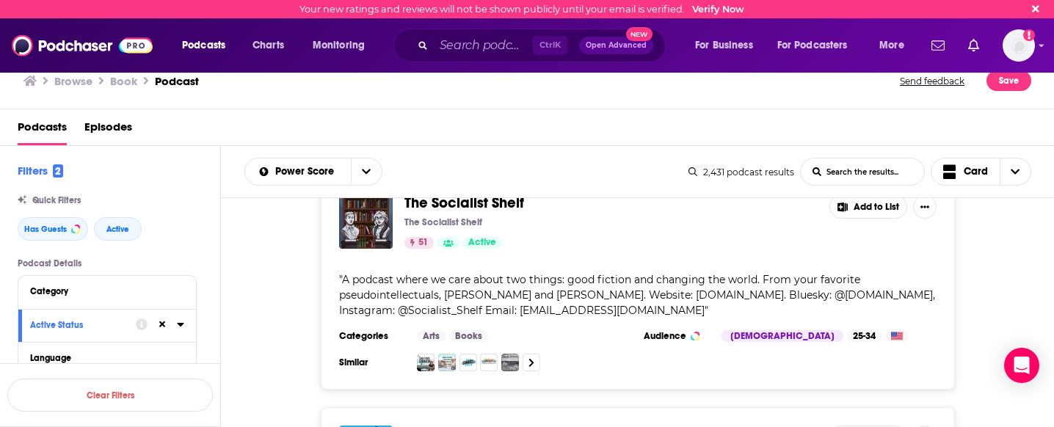
scroll to position [58615, 0]
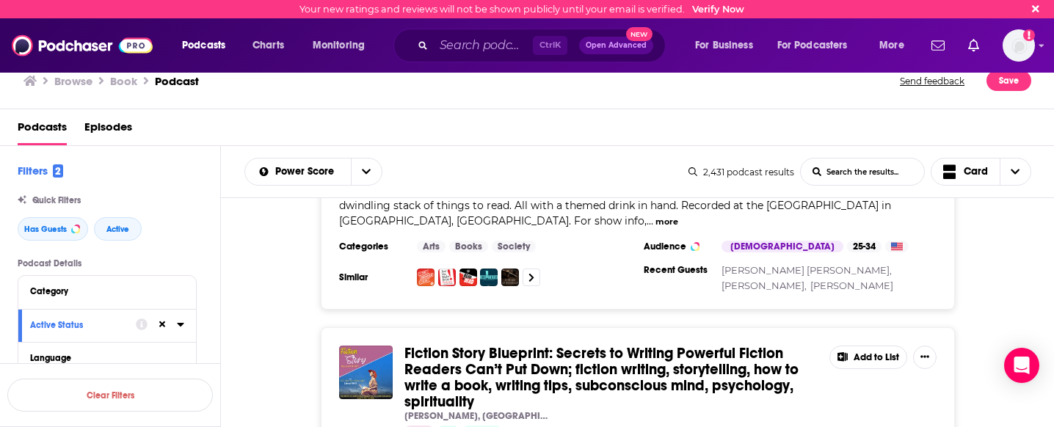
scroll to position [59800, 0]
